Goal: Task Accomplishment & Management: Use online tool/utility

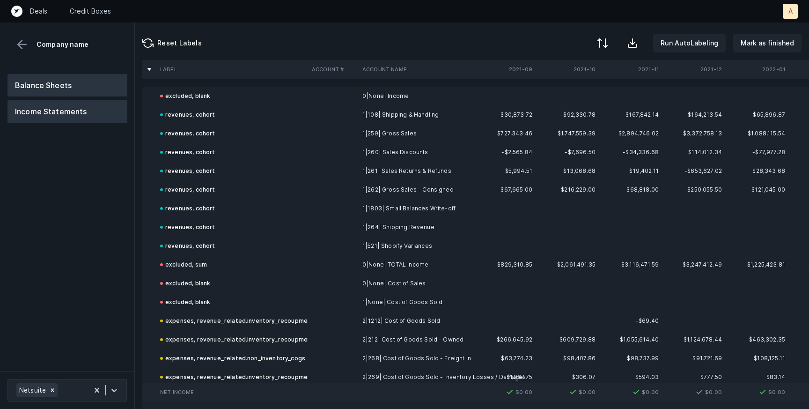
click at [71, 89] on button "Balance Sheets" at bounding box center [67, 85] width 120 height 22
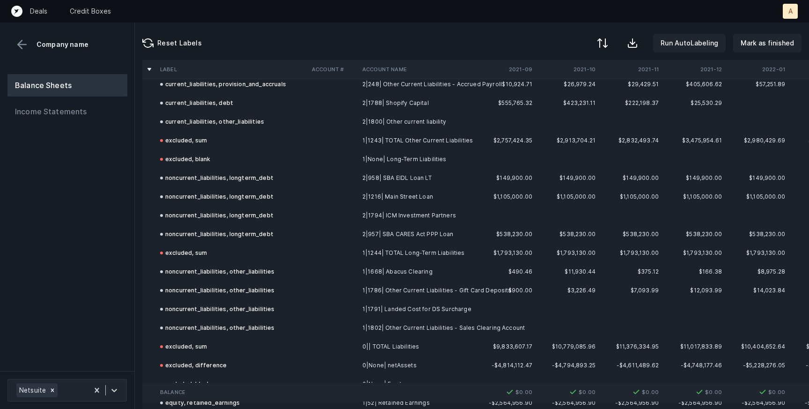
scroll to position [2202, 0]
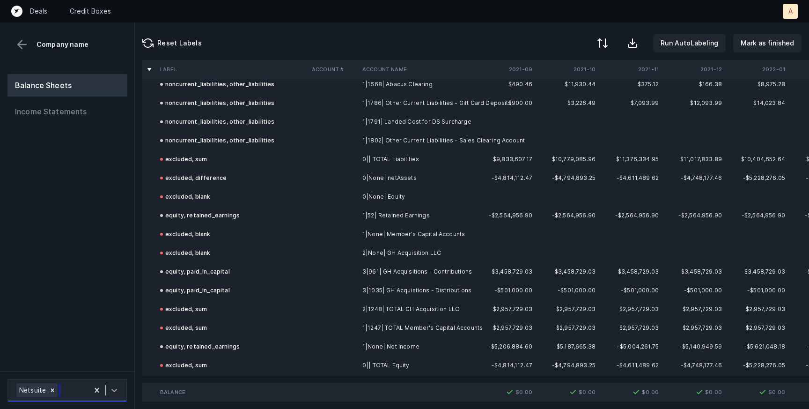
click at [116, 391] on icon at bounding box center [114, 389] width 9 height 9
click at [61, 115] on button "Income Statements" at bounding box center [67, 111] width 120 height 22
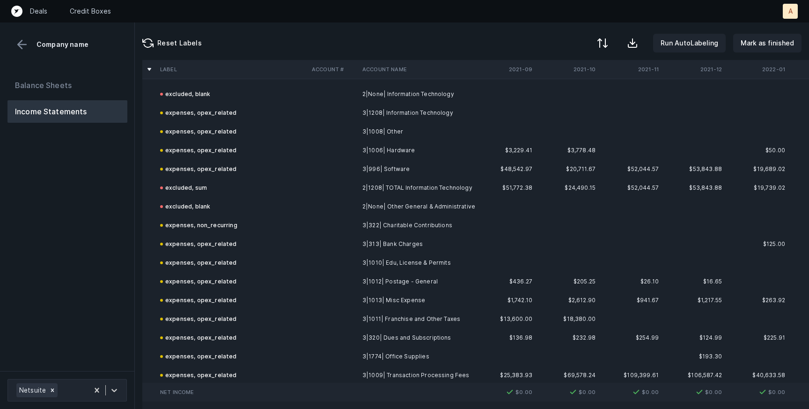
scroll to position [2323, 0]
click at [60, 82] on button "Balance Sheets" at bounding box center [67, 85] width 120 height 22
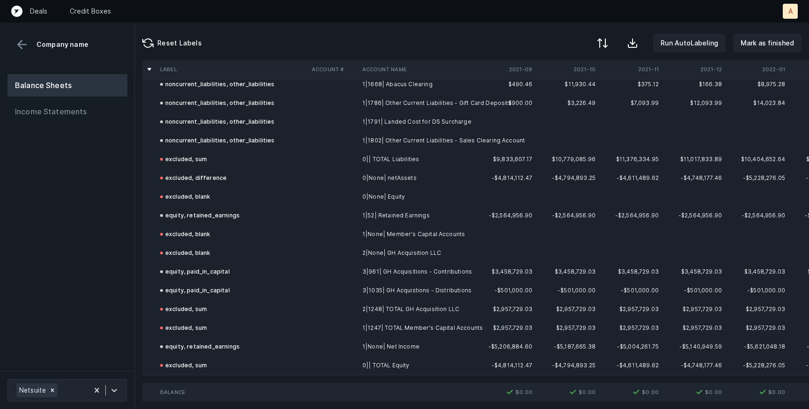
scroll to position [2202, 0]
click at [323, 30] on div "Reset Labels Run AutoLabeling Mark as finished" at bounding box center [472, 40] width 674 height 37
